Goal: Check status: Check status

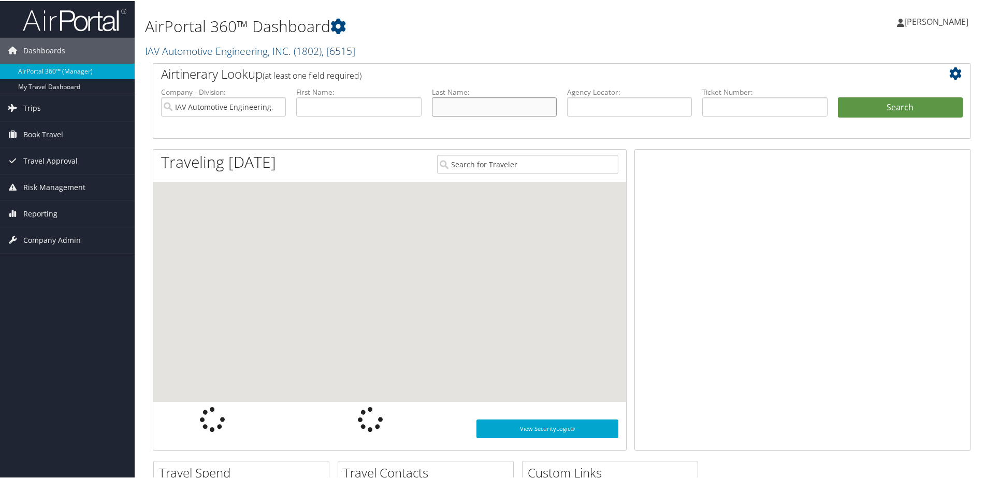
click at [492, 107] on input "text" at bounding box center [494, 105] width 125 height 19
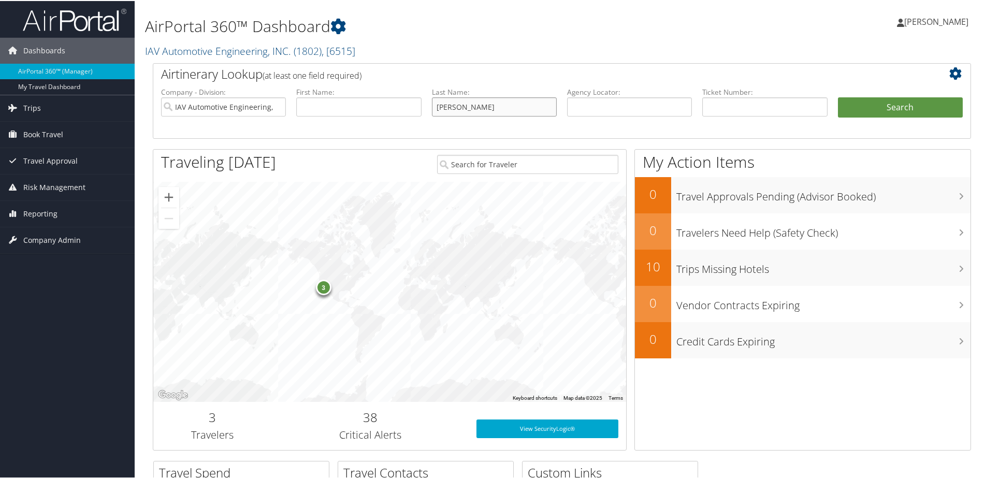
type input "[PERSON_NAME]"
click at [838, 96] on button "Search" at bounding box center [900, 106] width 125 height 21
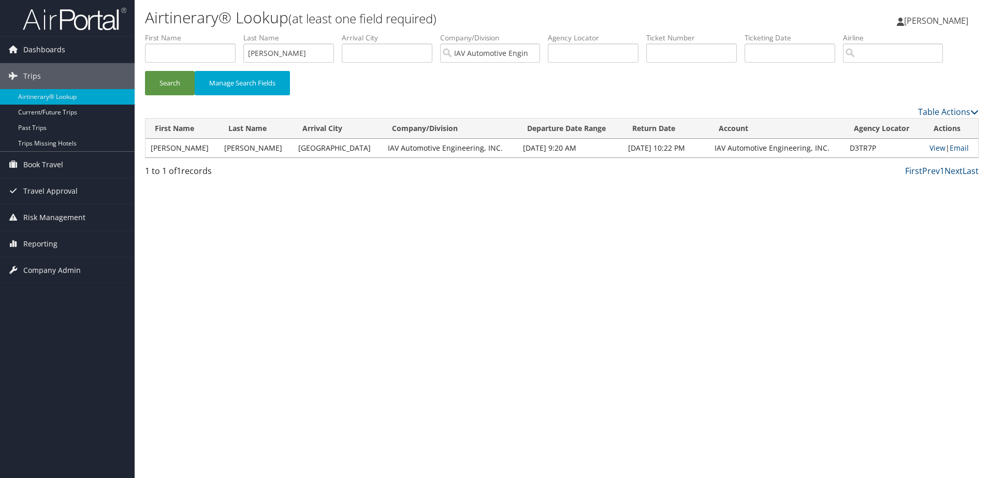
click at [624, 271] on div "Airtinerary® Lookup (at least one field required) Maureen Blazo Maureen Blazo M…" at bounding box center [562, 239] width 855 height 478
click at [309, 47] on input "[PERSON_NAME]" at bounding box center [288, 53] width 91 height 19
type input "j"
click at [145, 71] on button "Search" at bounding box center [170, 83] width 50 height 24
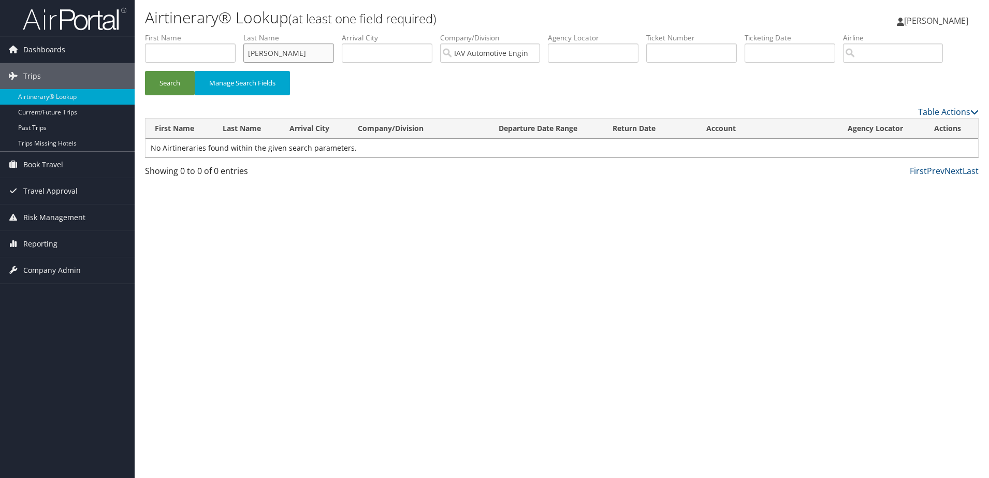
click at [145, 71] on button "Search" at bounding box center [170, 83] width 50 height 24
type input "nagabushan-venkates"
drag, startPoint x: 316, startPoint y: 54, endPoint x: 164, endPoint y: 47, distance: 152.5
click at [164, 33] on ul "First Name Last Name nagabushan-venkates Departure City Arrival City Company/Di…" at bounding box center [562, 33] width 834 height 0
click at [163, 52] on input "text" at bounding box center [190, 53] width 91 height 19
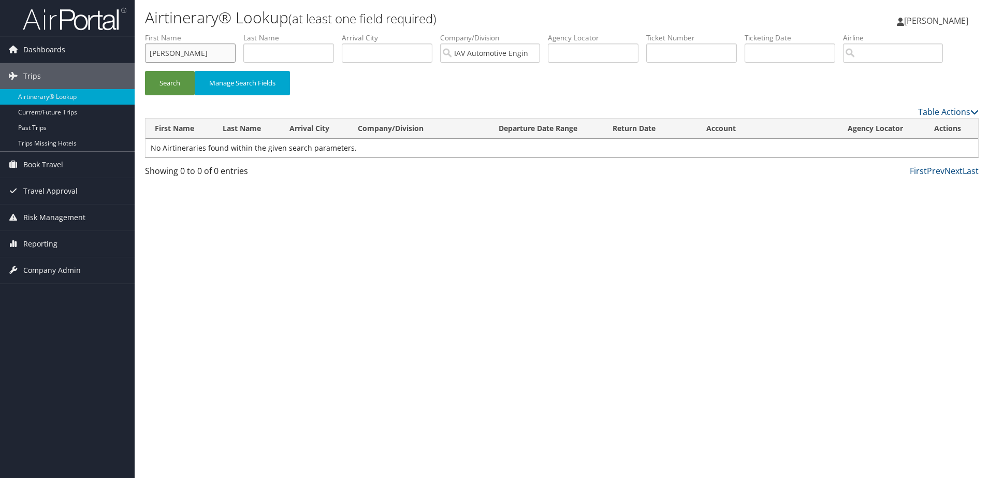
type input "prasanna"
click at [145, 71] on button "Search" at bounding box center [170, 83] width 50 height 24
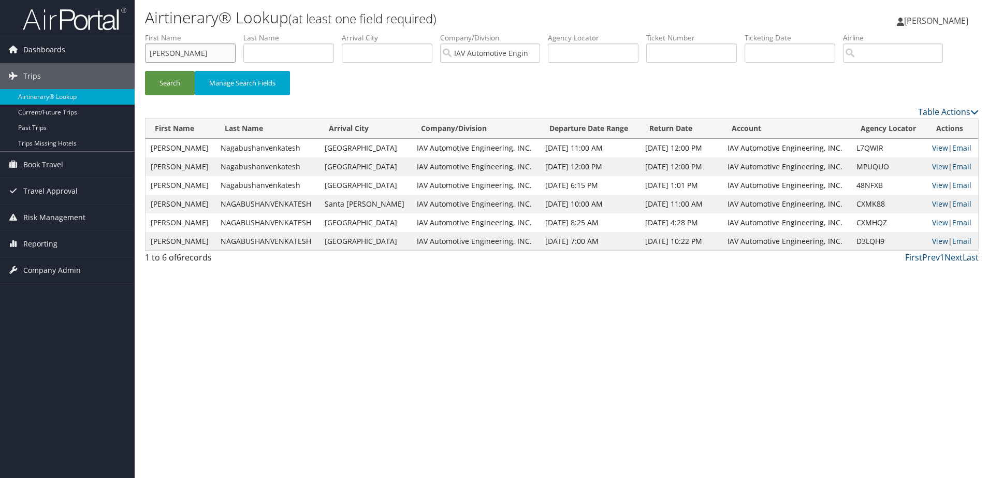
drag, startPoint x: 210, startPoint y: 53, endPoint x: 59, endPoint y: 23, distance: 154.7
click at [59, 23] on div "Dashboards AirPortal 360™ (Manager) My Travel Dashboard Trips Airtinerary® Look…" at bounding box center [494, 239] width 989 height 478
type input "palazzolo"
click at [145, 71] on button "Search" at bounding box center [170, 83] width 50 height 24
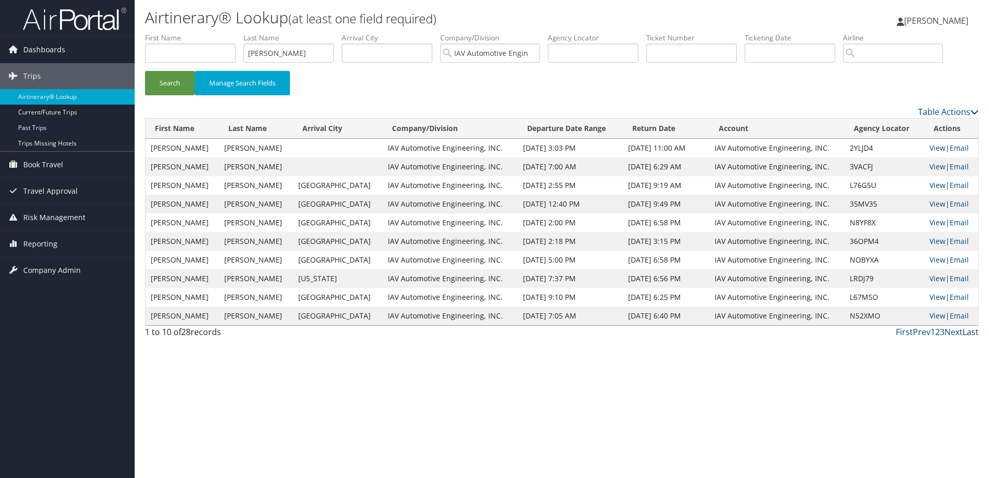
click at [965, 331] on link "Last" at bounding box center [971, 331] width 16 height 11
